Goal: Task Accomplishment & Management: Use online tool/utility

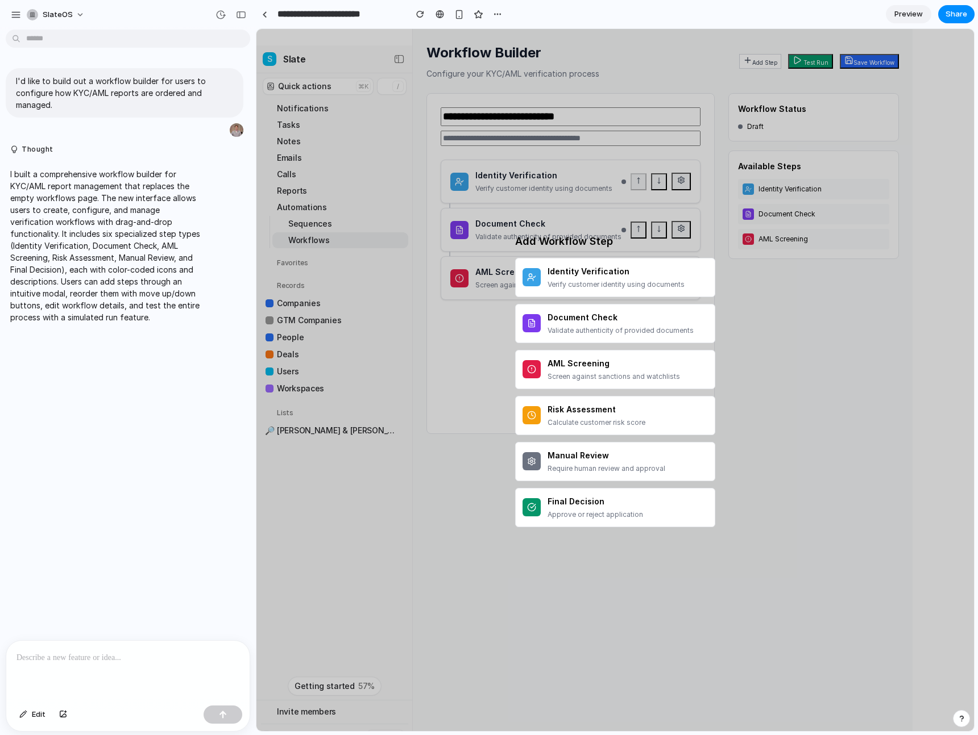
click at [111, 368] on div "I'd like to build out a workflow builder for users to configure how KYC/AML rep…" at bounding box center [124, 337] width 249 height 606
click at [699, 180] on div "Add Workflow Step Identity Verification Verify customer identity using document…" at bounding box center [614, 380] width 717 height 702
click at [922, 13] on link "Preview" at bounding box center [908, 14] width 45 height 18
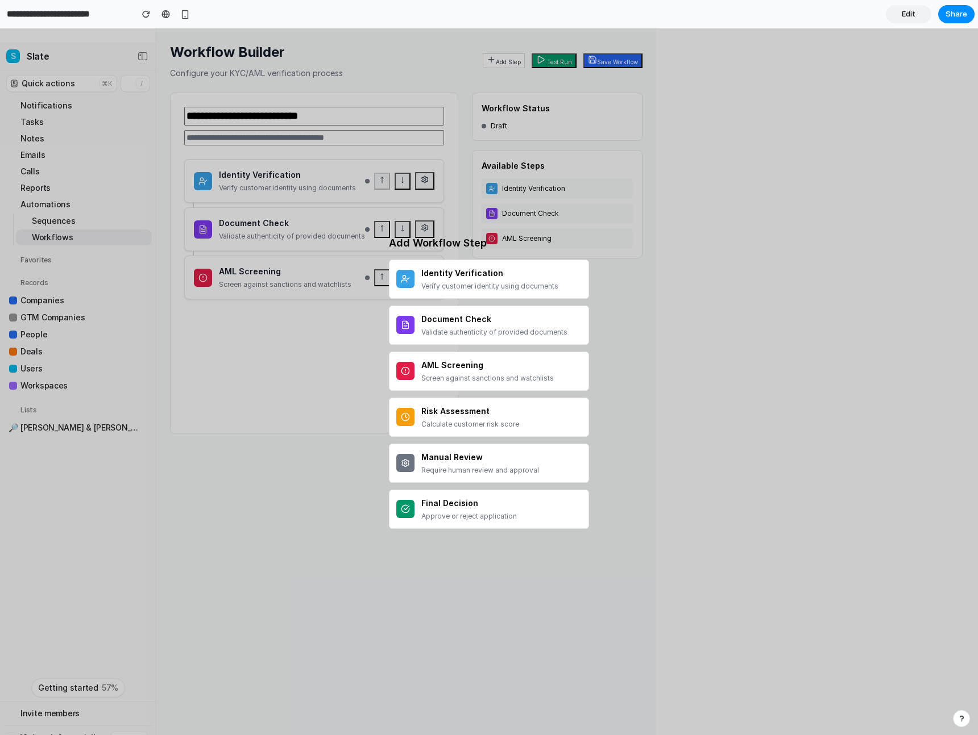
click at [909, 21] on link "Edit" at bounding box center [908, 14] width 45 height 18
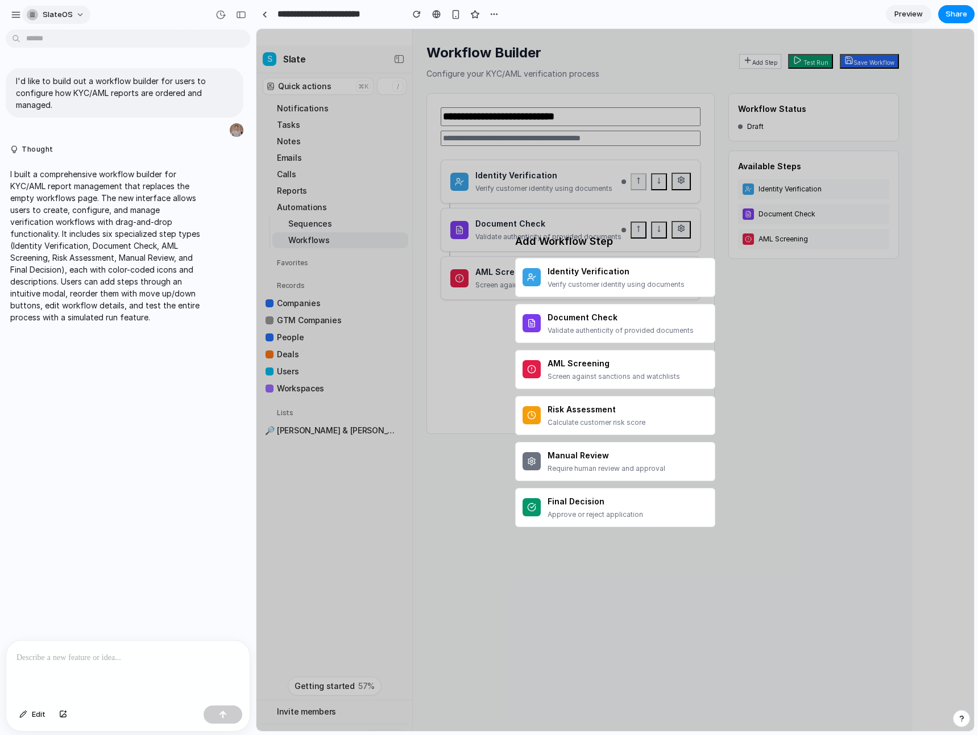
click at [27, 14] on button "SlateOS" at bounding box center [56, 15] width 68 height 18
click at [15, 14] on div "Settings Invite members Change theme Sign out" at bounding box center [489, 367] width 978 height 735
click at [15, 14] on div "button" at bounding box center [16, 15] width 10 height 10
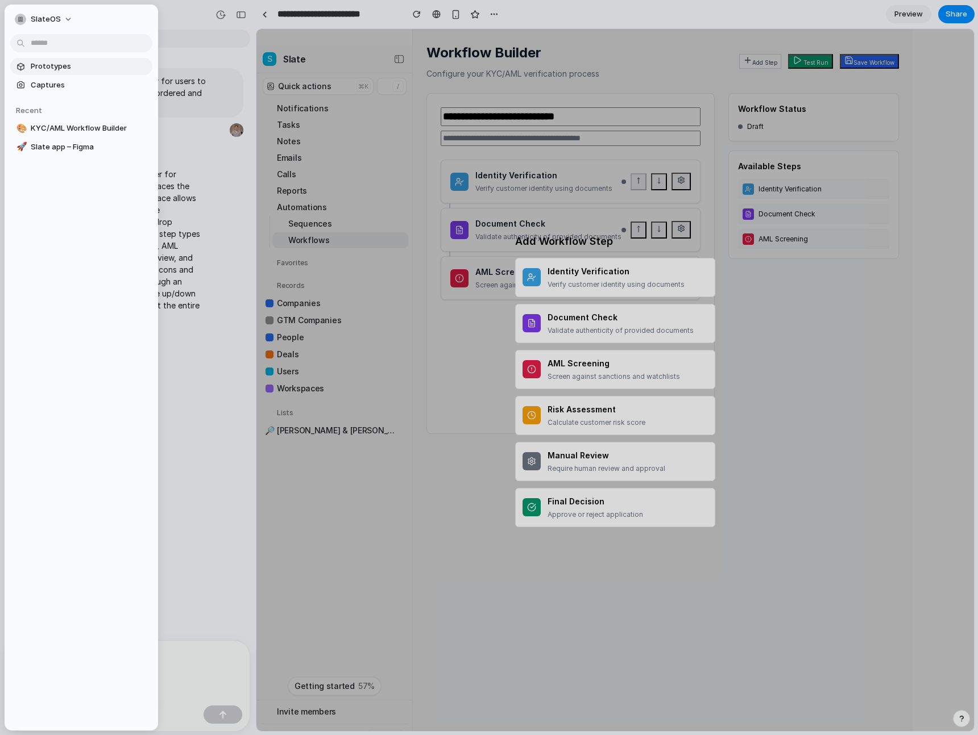
click at [44, 66] on span "Prototypes" at bounding box center [89, 66] width 117 height 11
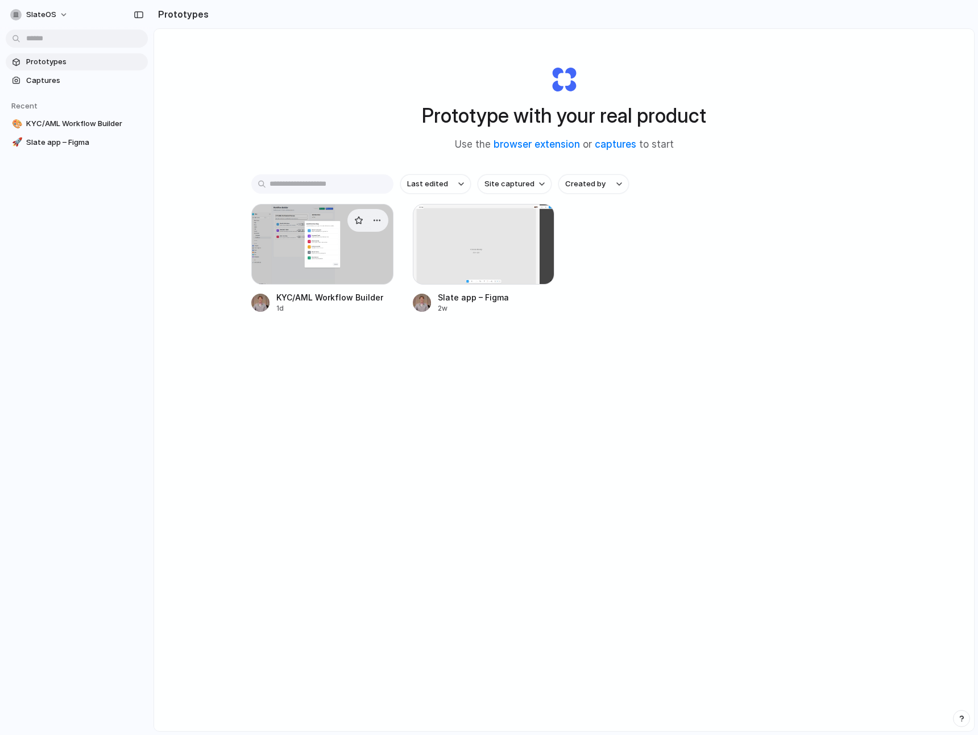
click at [342, 272] on div at bounding box center [322, 244] width 142 height 81
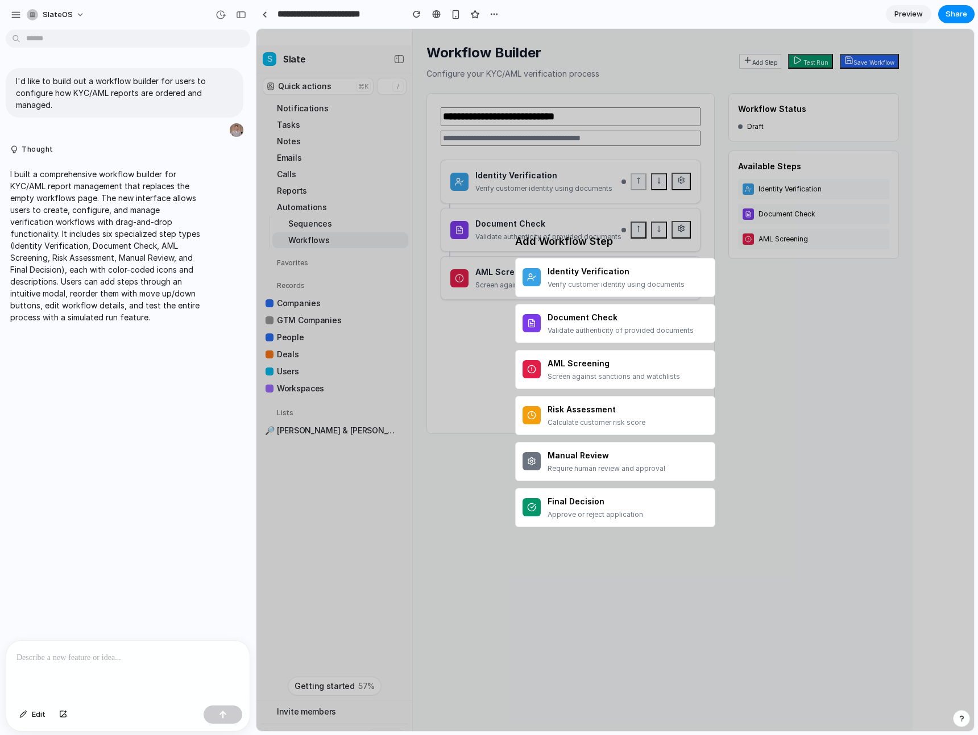
click at [81, 660] on p at bounding box center [127, 658] width 223 height 14
